Goal: Task Accomplishment & Management: Use online tool/utility

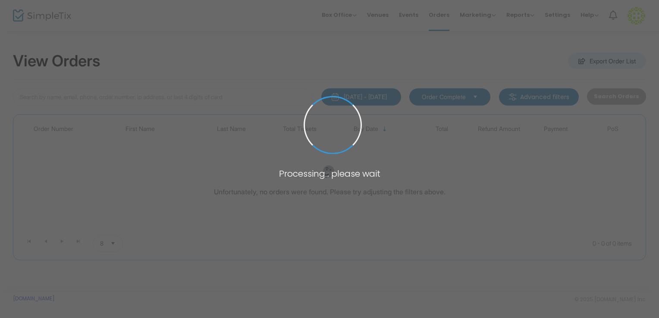
type input "rose"
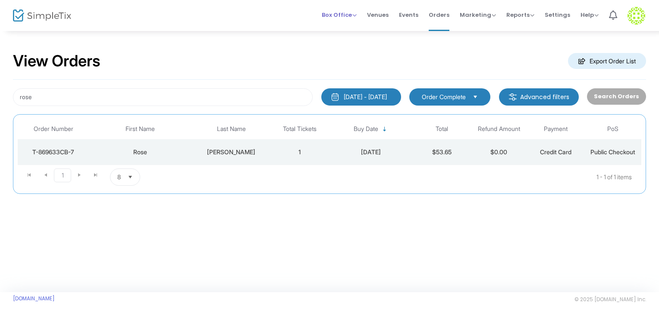
click at [345, 15] on span "Box Office" at bounding box center [339, 15] width 35 height 8
click at [341, 30] on li "Sell Tickets" at bounding box center [353, 29] width 62 height 17
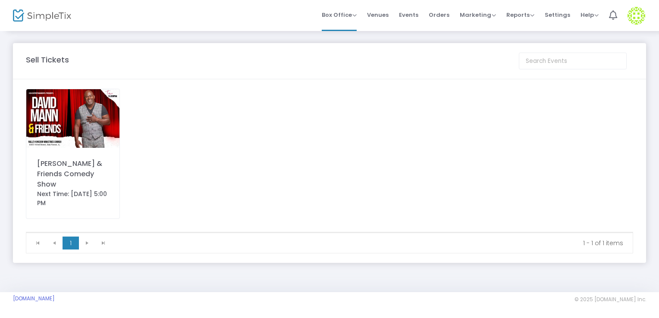
click at [67, 120] on img at bounding box center [72, 118] width 93 height 59
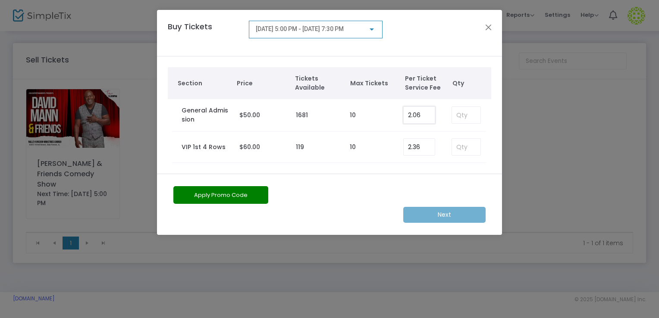
click at [417, 114] on input "2.06" at bounding box center [419, 115] width 31 height 16
type input "0.25"
click at [464, 115] on input at bounding box center [466, 115] width 28 height 16
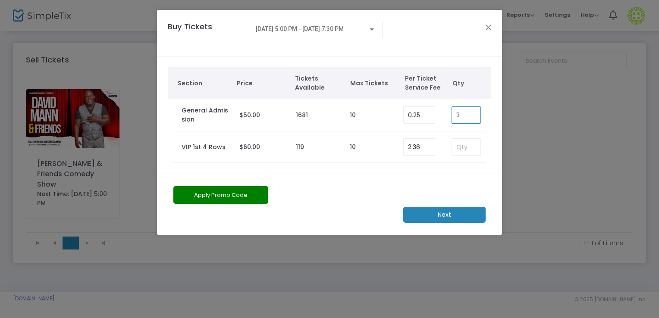
type input "3"
click at [444, 215] on m-button "Next" at bounding box center [444, 215] width 82 height 16
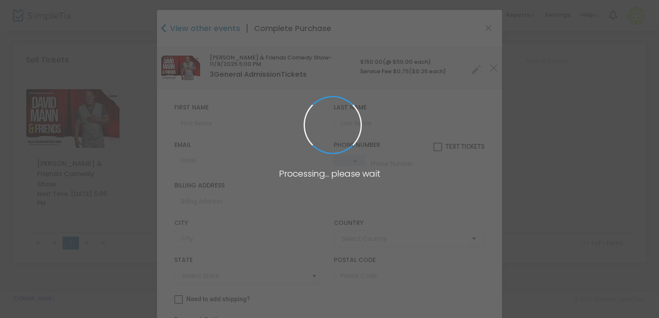
type input "[GEOGRAPHIC_DATA]"
type input "[US_STATE]"
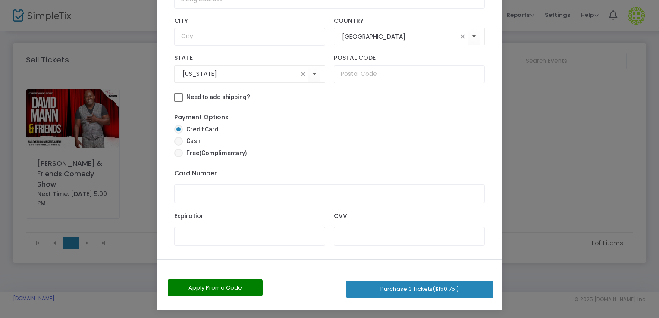
scroll to position [89, 0]
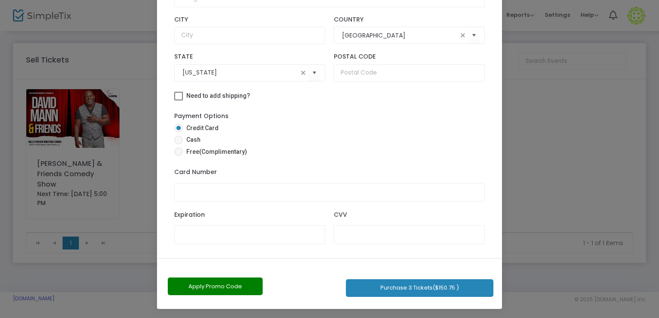
click at [187, 137] on span "Cash" at bounding box center [192, 139] width 18 height 9
click at [179, 145] on input "Cash" at bounding box center [178, 145] width 0 height 0
radio input "true"
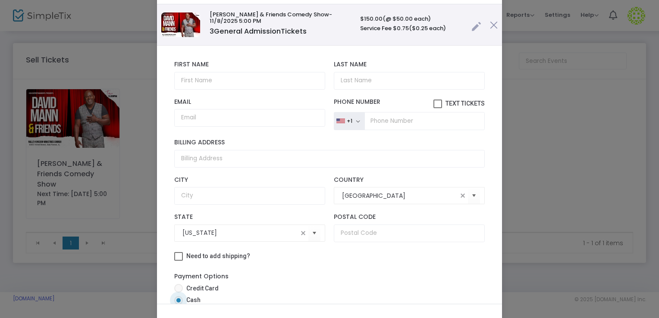
scroll to position [0, 0]
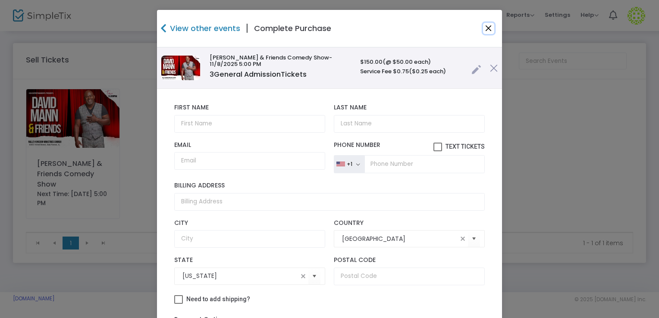
click at [485, 25] on button "Close" at bounding box center [488, 28] width 11 height 11
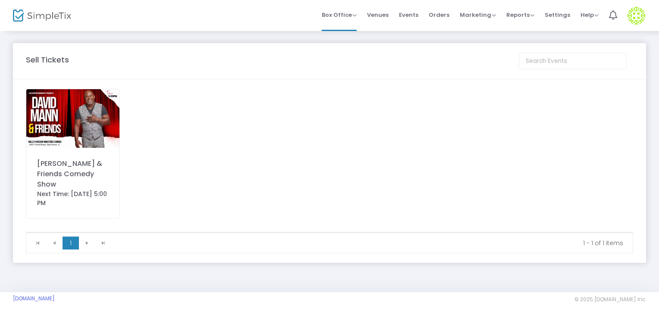
click at [70, 119] on img at bounding box center [72, 118] width 93 height 59
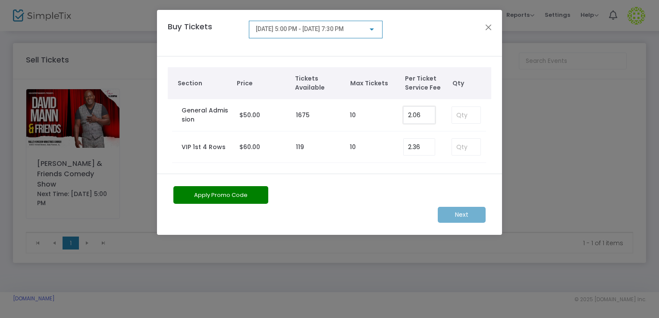
click at [419, 116] on input "2.06" at bounding box center [419, 115] width 31 height 16
type input "0.25"
click at [462, 117] on input at bounding box center [466, 115] width 28 height 16
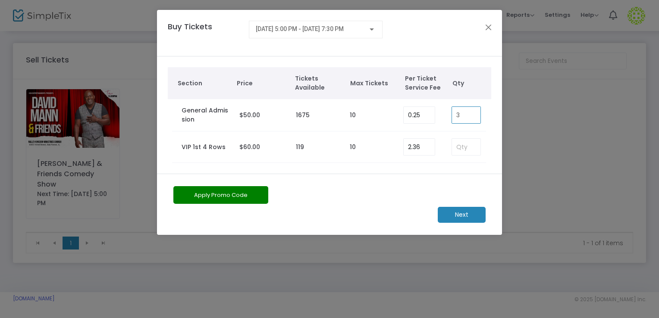
type input "3"
click at [460, 214] on m-button "Next" at bounding box center [462, 215] width 48 height 16
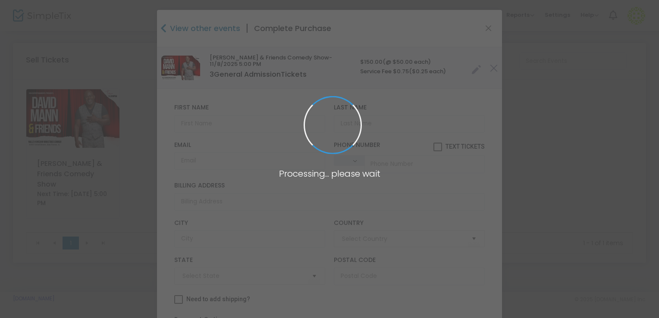
type input "[GEOGRAPHIC_DATA]"
type input "[US_STATE]"
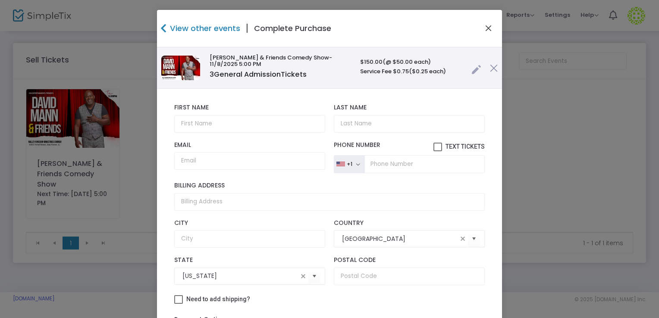
click at [485, 31] on button "Close" at bounding box center [488, 28] width 11 height 11
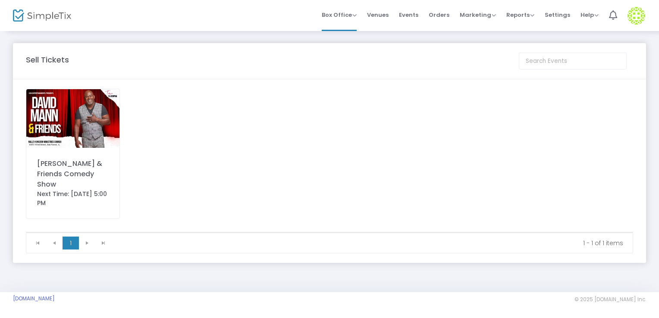
click at [72, 106] on img at bounding box center [72, 118] width 93 height 59
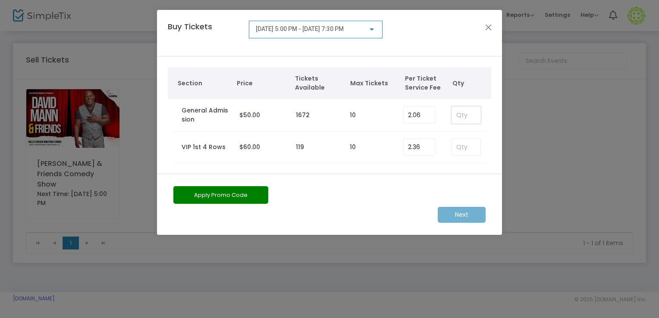
click at [457, 114] on input at bounding box center [466, 115] width 28 height 16
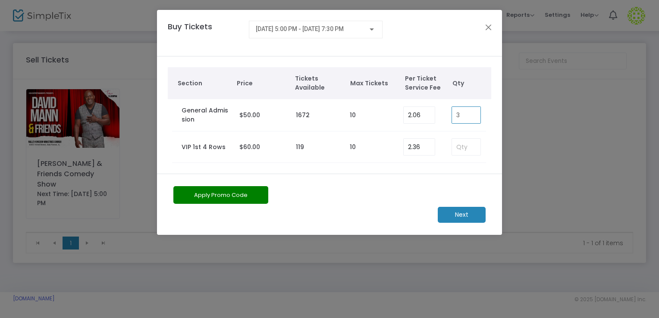
type input "3"
click at [465, 217] on m-button "Next" at bounding box center [462, 215] width 48 height 16
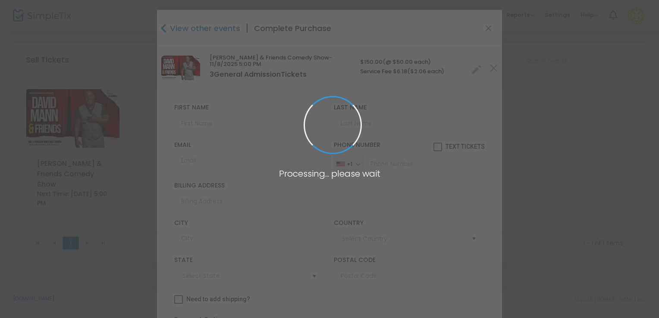
type input "[GEOGRAPHIC_DATA]"
type input "[US_STATE]"
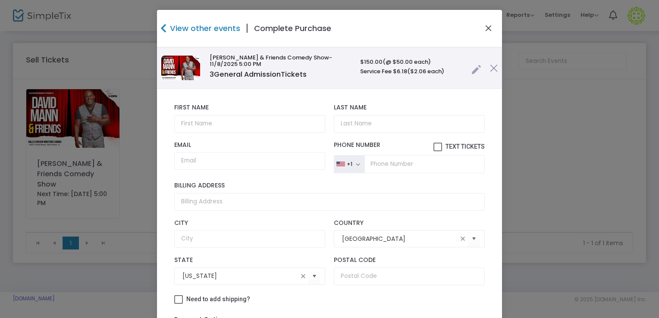
click at [490, 30] on button "Close" at bounding box center [488, 28] width 11 height 11
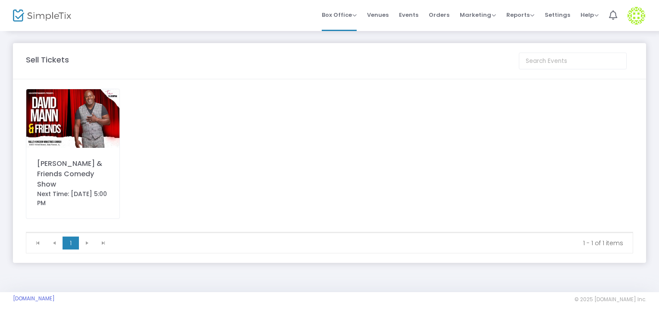
click at [97, 113] on img at bounding box center [72, 118] width 93 height 59
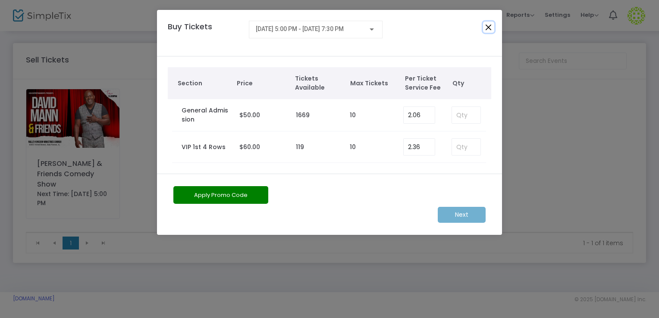
click at [490, 29] on button "Close" at bounding box center [488, 27] width 11 height 11
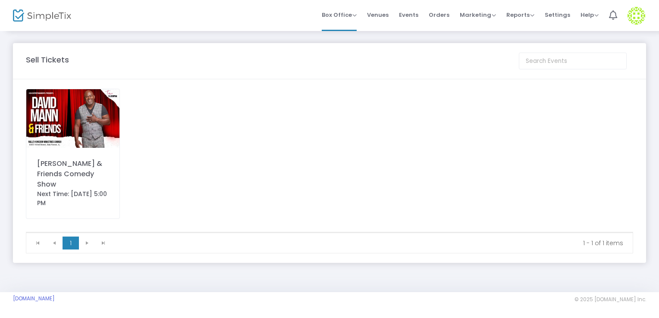
click at [437, 13] on span "Orders" at bounding box center [439, 15] width 21 height 22
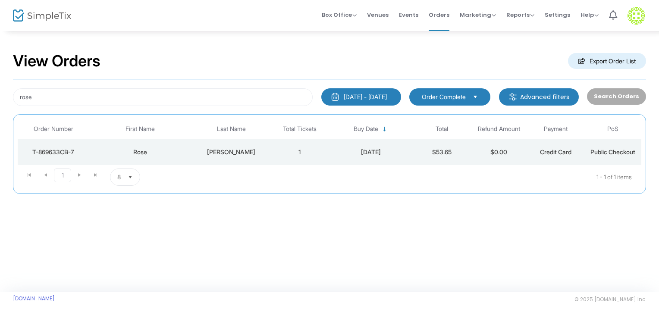
click at [446, 150] on td "$53.65" at bounding box center [442, 152] width 57 height 26
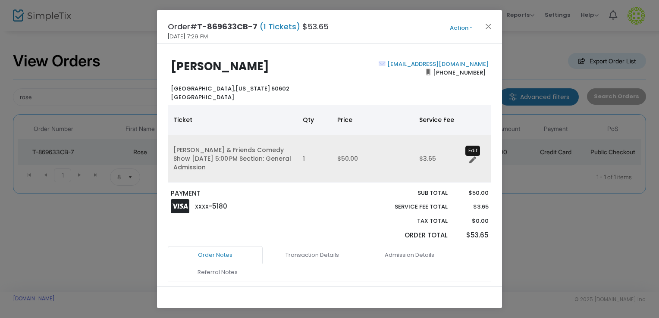
click at [470, 160] on icon "Data table" at bounding box center [472, 160] width 7 height 7
